Goal: Use online tool/utility

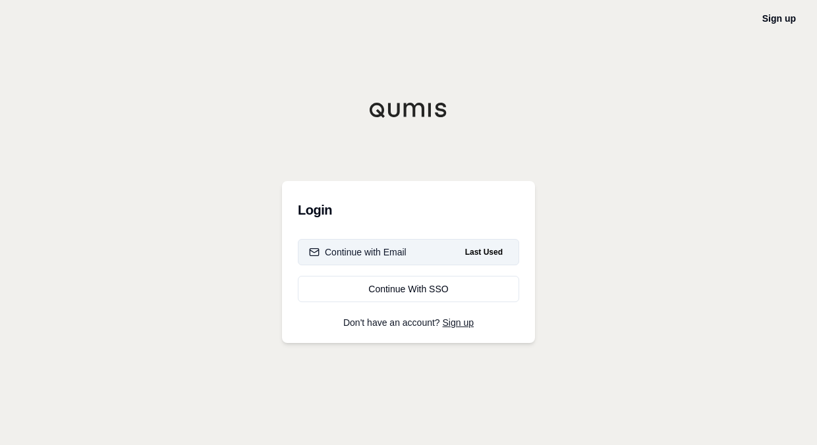
click at [410, 257] on button "Continue with Email Last Used" at bounding box center [408, 252] width 221 height 26
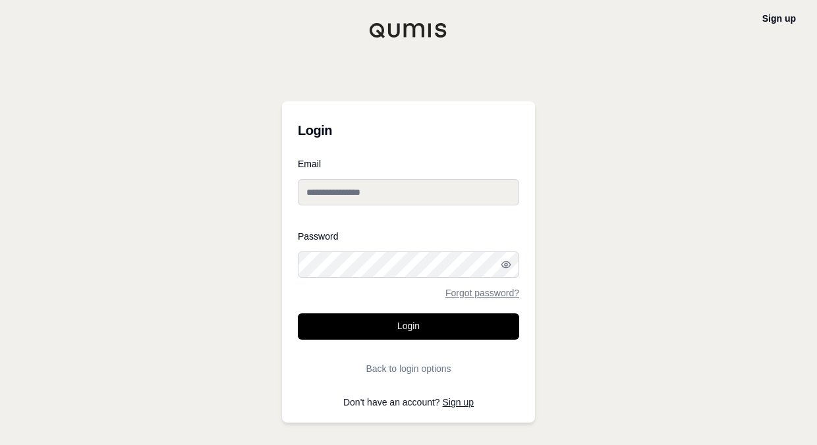
click at [387, 198] on input "Email" at bounding box center [408, 192] width 221 height 26
type input "**********"
click at [298, 314] on button "Login" at bounding box center [408, 327] width 221 height 26
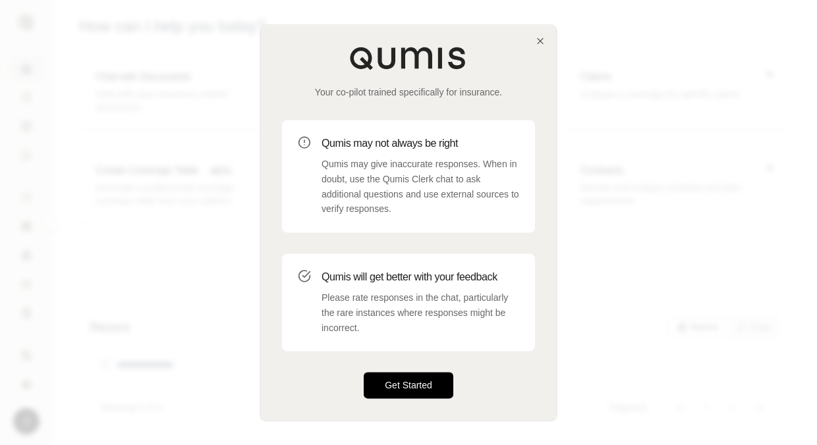
click at [422, 389] on button "Get Started" at bounding box center [409, 386] width 90 height 26
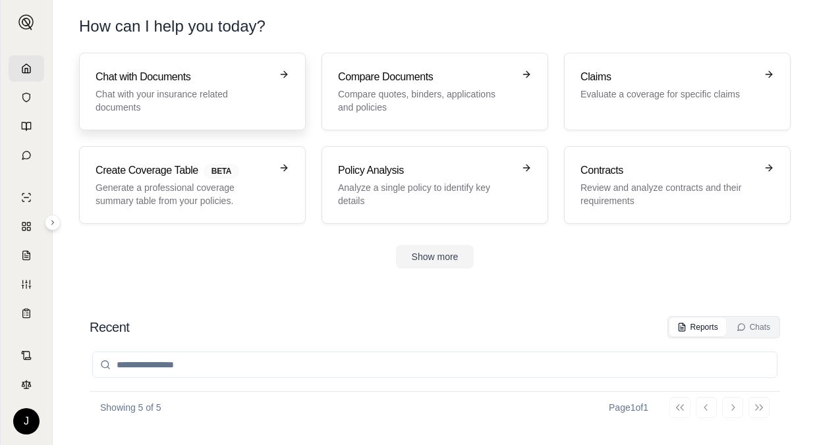
click at [225, 96] on p "Chat with your insurance related documents" at bounding box center [183, 101] width 175 height 26
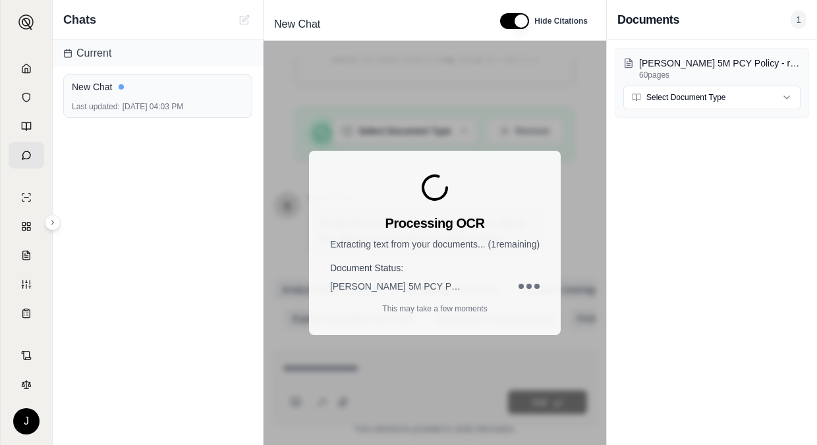
scroll to position [291, 0]
